Goal: Register for event/course

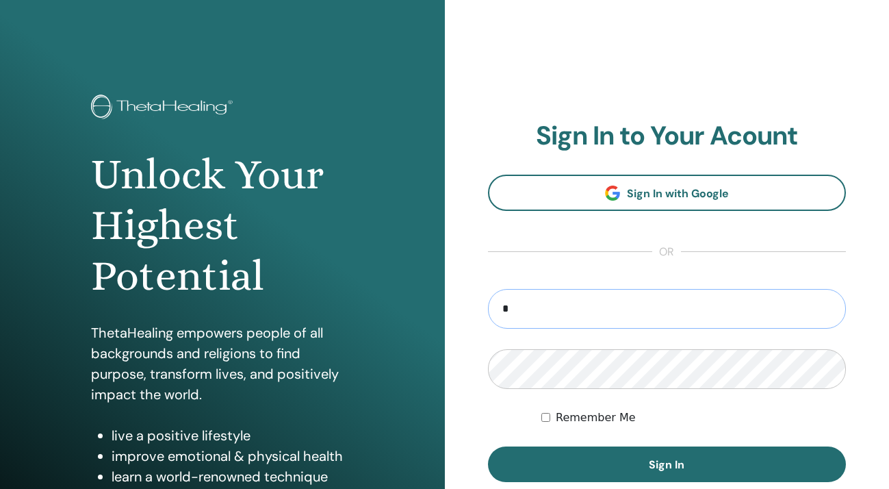
type input "**********"
click at [488, 446] on button "Sign In" at bounding box center [667, 464] width 359 height 36
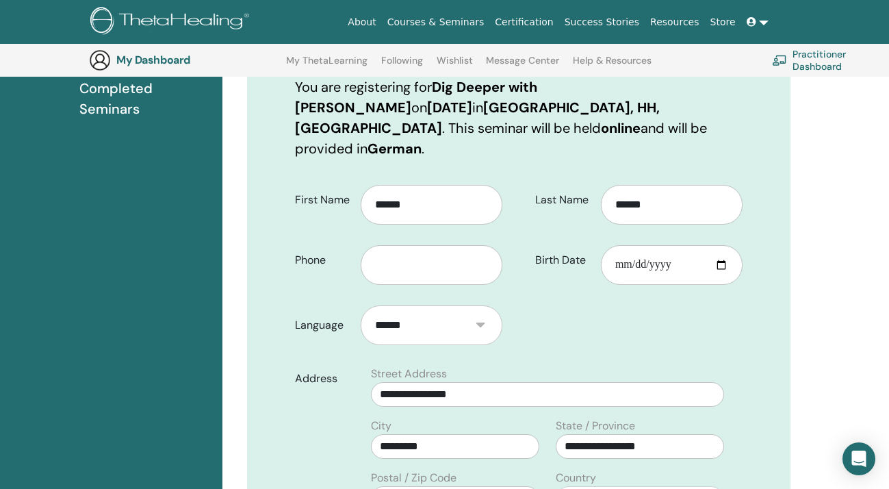
scroll to position [231, 0]
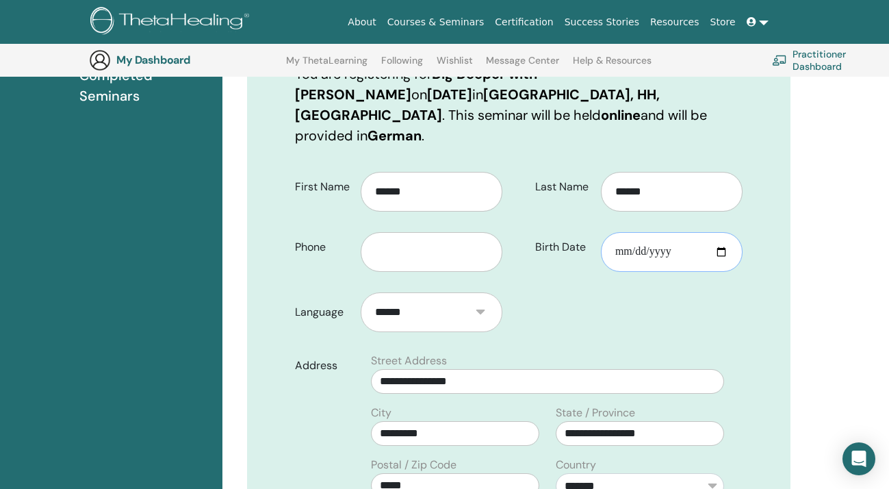
click at [666, 233] on input "Birth Date" at bounding box center [672, 252] width 142 height 40
type input "**********"
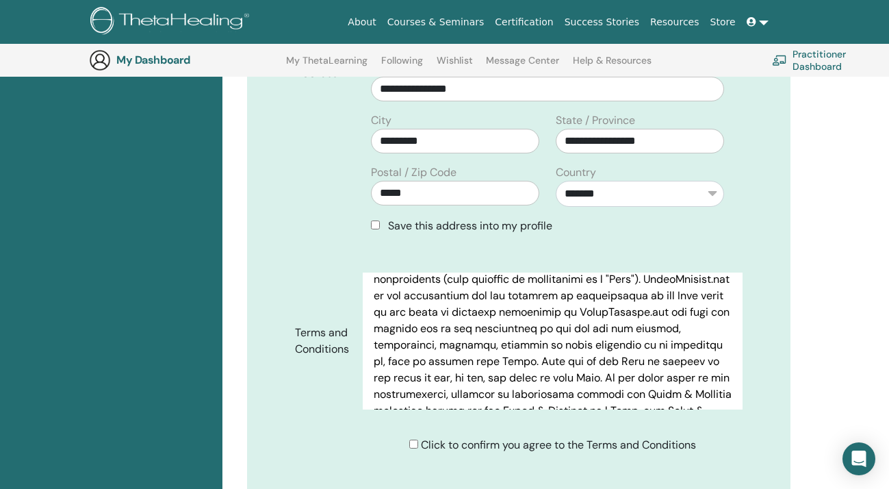
scroll to position [239, 0]
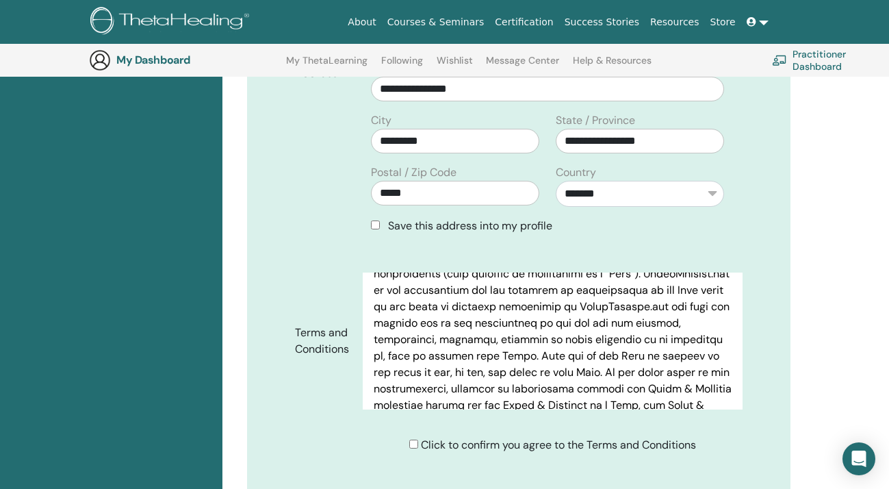
click at [417, 437] on div "Click to confirm you agree to the Terms and Conditions" at bounding box center [552, 445] width 287 height 16
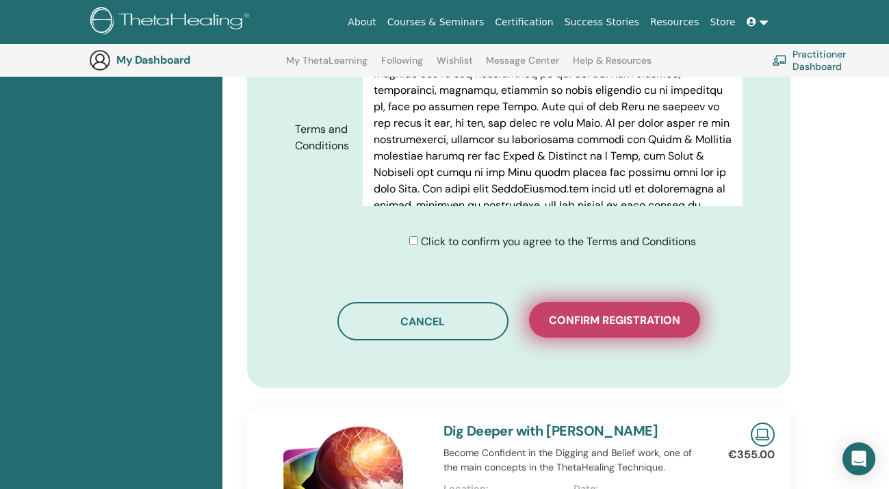
scroll to position [291, 0]
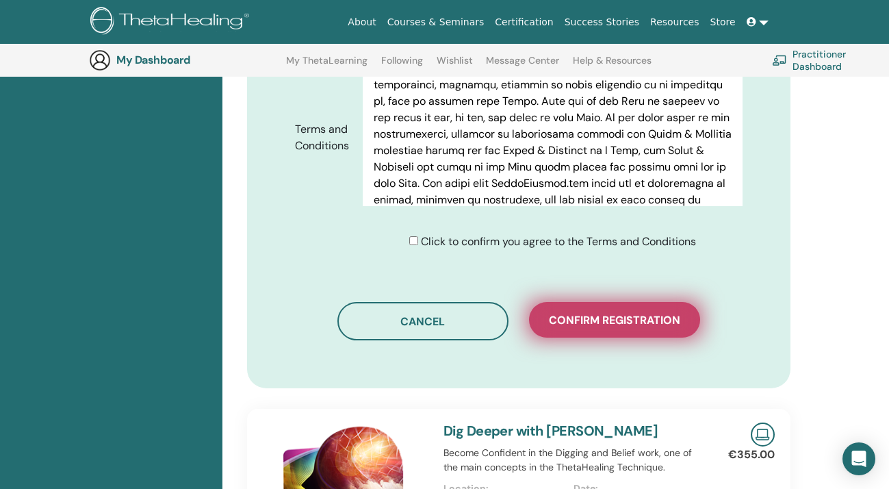
click at [641, 309] on button "Confirm registration" at bounding box center [614, 320] width 171 height 36
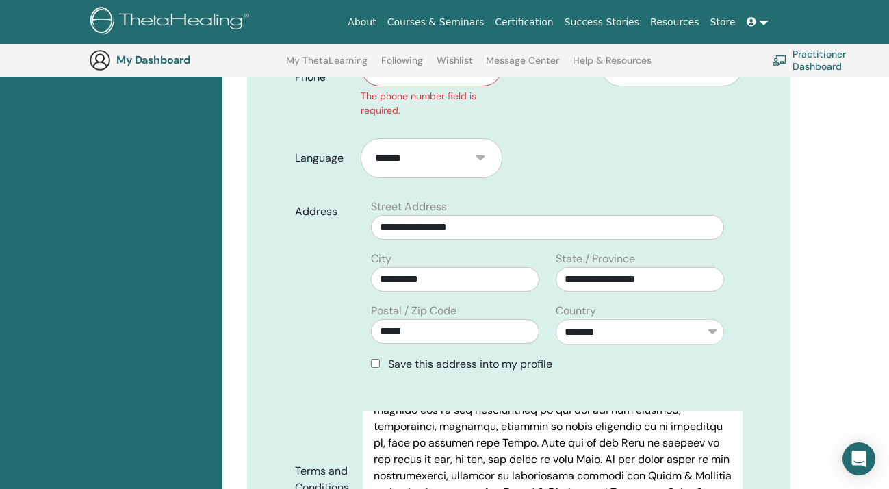
scroll to position [320, 0]
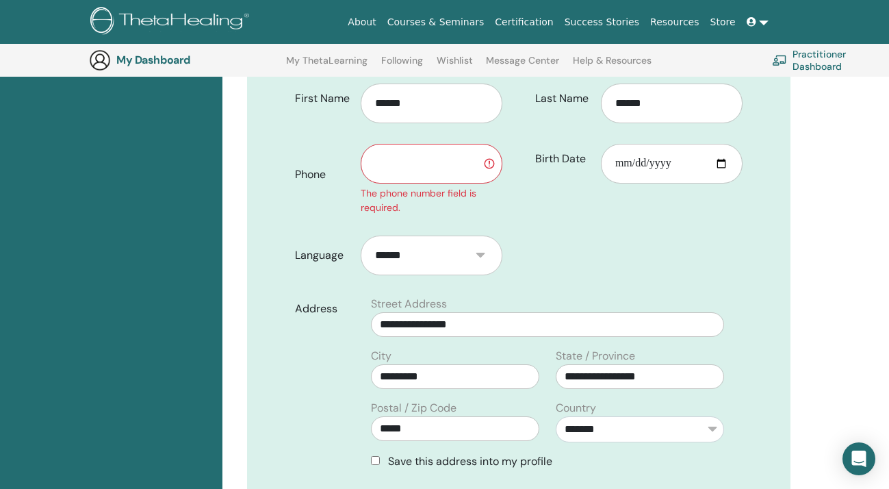
click at [445, 148] on input "text" at bounding box center [432, 164] width 142 height 40
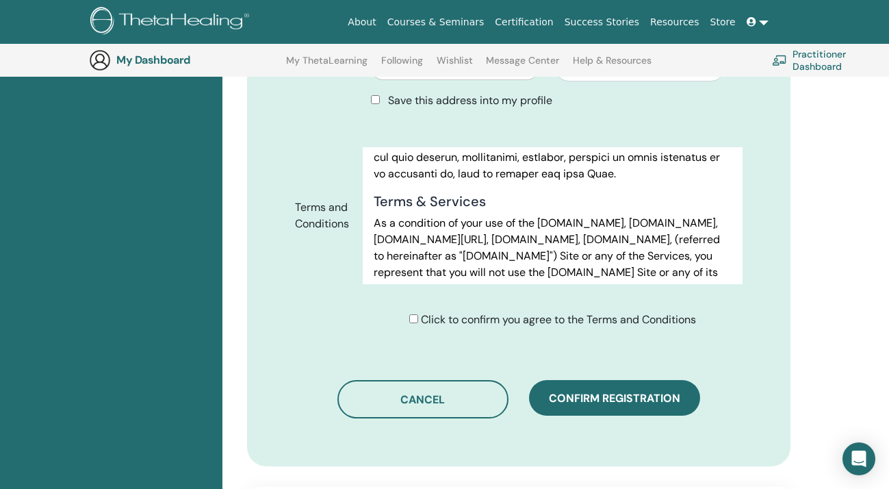
scroll to position [452, 0]
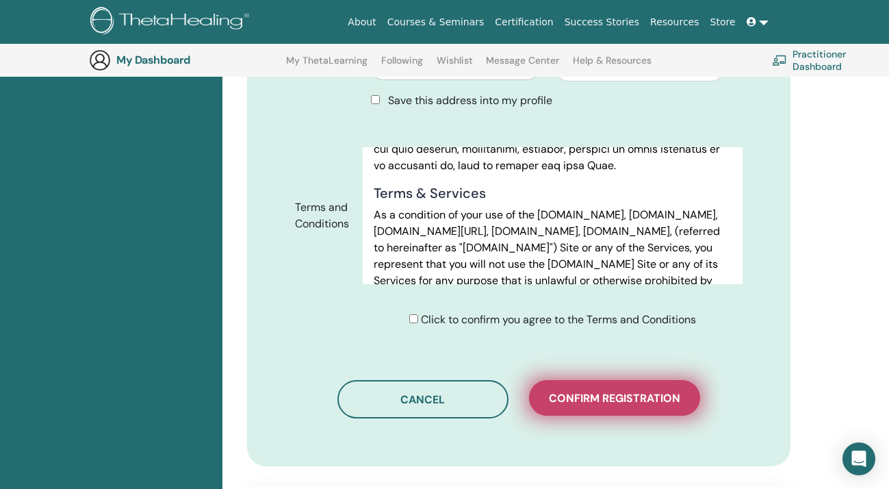
type input "**********"
click at [569, 391] on span "Confirm registration" at bounding box center [614, 398] width 131 height 14
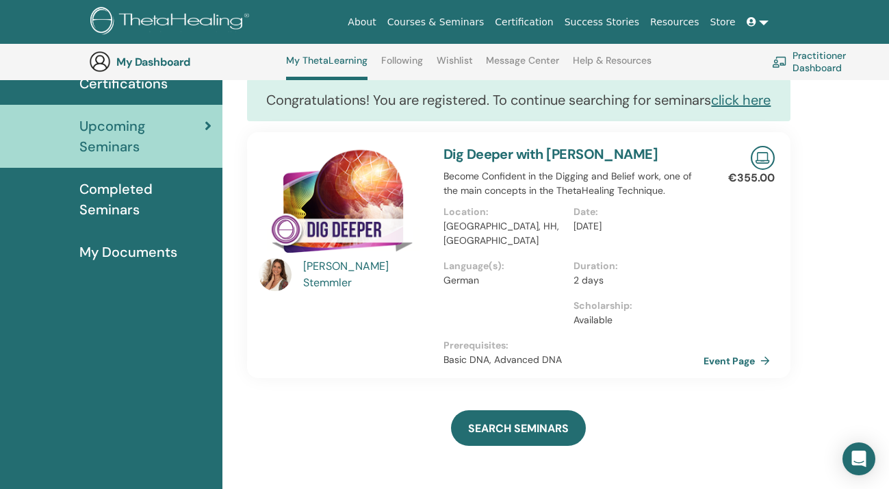
scroll to position [115, 0]
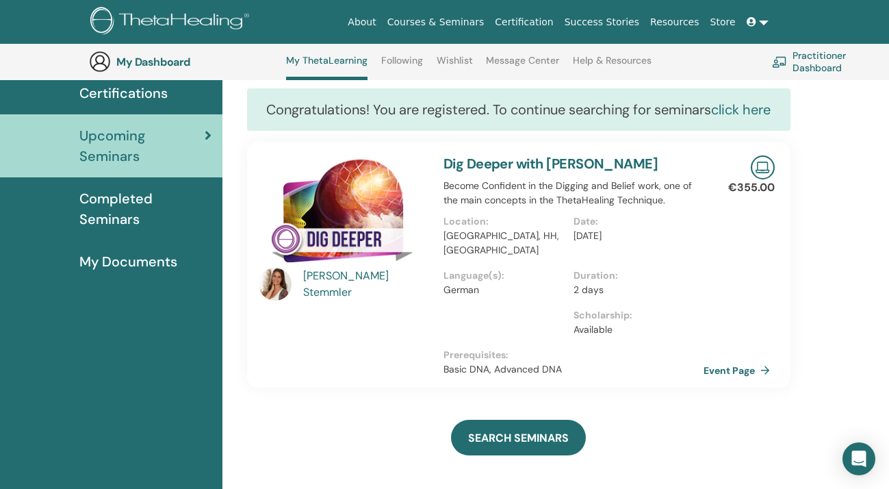
click at [745, 114] on link "click here" at bounding box center [741, 110] width 60 height 18
